Goal: Navigation & Orientation: Find specific page/section

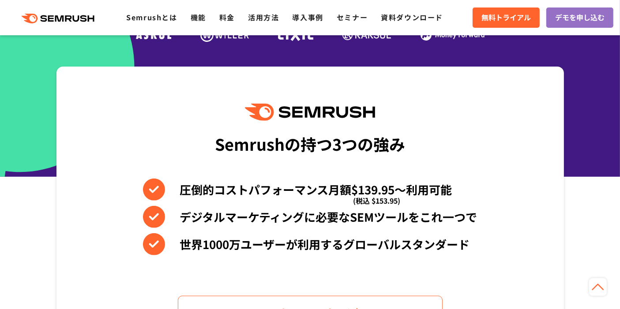
scroll to position [245, 0]
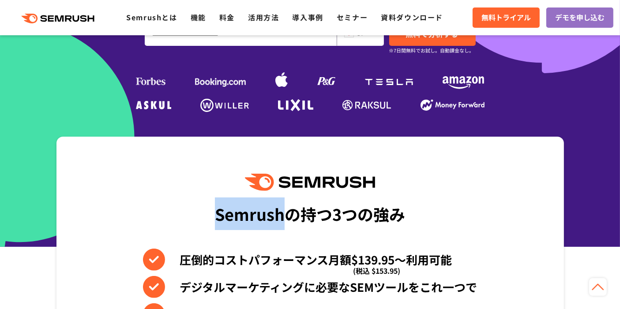
drag, startPoint x: 211, startPoint y: 214, endPoint x: 284, endPoint y: 221, distance: 74.0
click at [284, 221] on div "Semrushの持つ3つの強み 圧倒的コストパフォーマンス月額$139.95〜利用可能 (税込 $153.95) デジタルマーケティングに必要なSEMツールを…" at bounding box center [310, 287] width 508 height 300
copy div "Semrush"
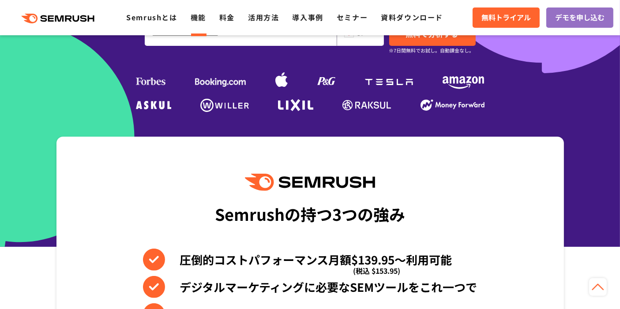
click at [203, 22] on link "機能" at bounding box center [198, 17] width 15 height 11
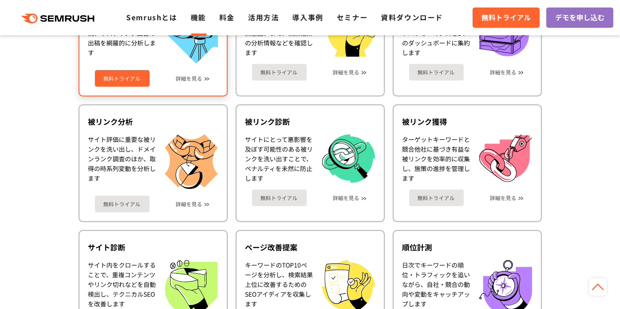
scroll to position [448, 0]
